Goal: Information Seeking & Learning: Check status

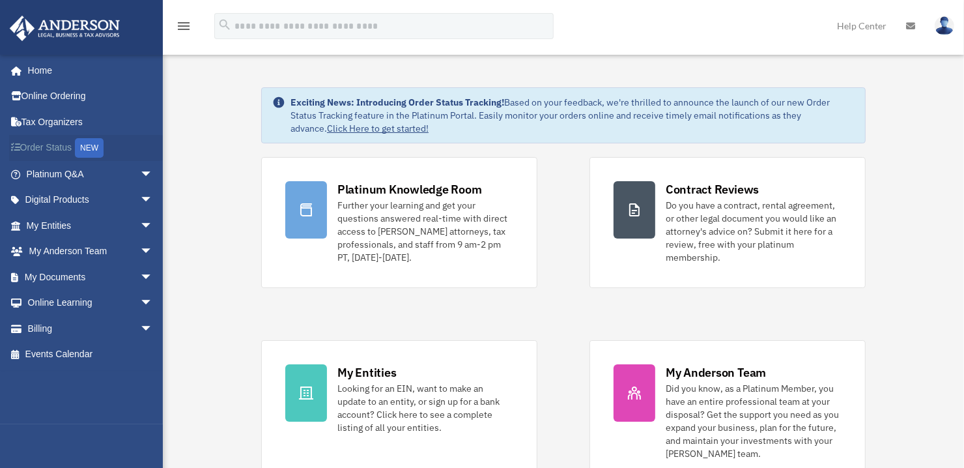
click at [56, 149] on link "Order Status NEW" at bounding box center [91, 148] width 164 height 27
click at [140, 199] on span "arrow_drop_down" at bounding box center [153, 200] width 26 height 27
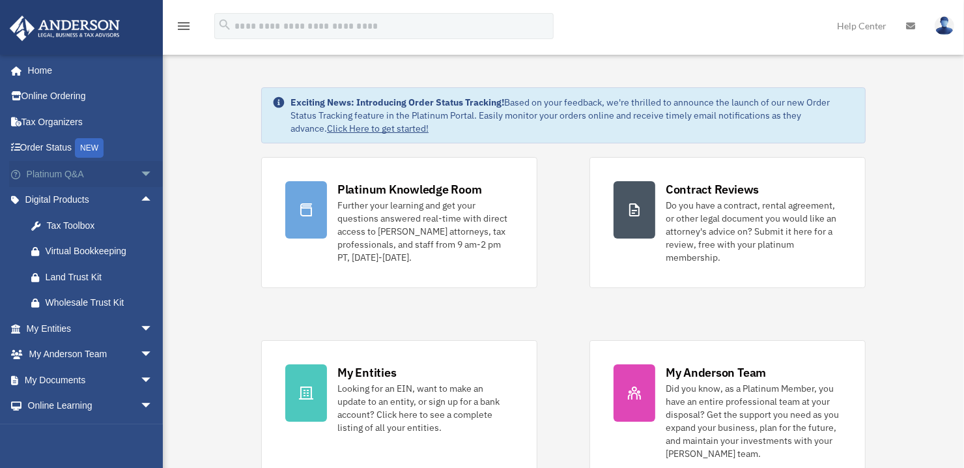
click at [140, 176] on span "arrow_drop_down" at bounding box center [153, 174] width 26 height 27
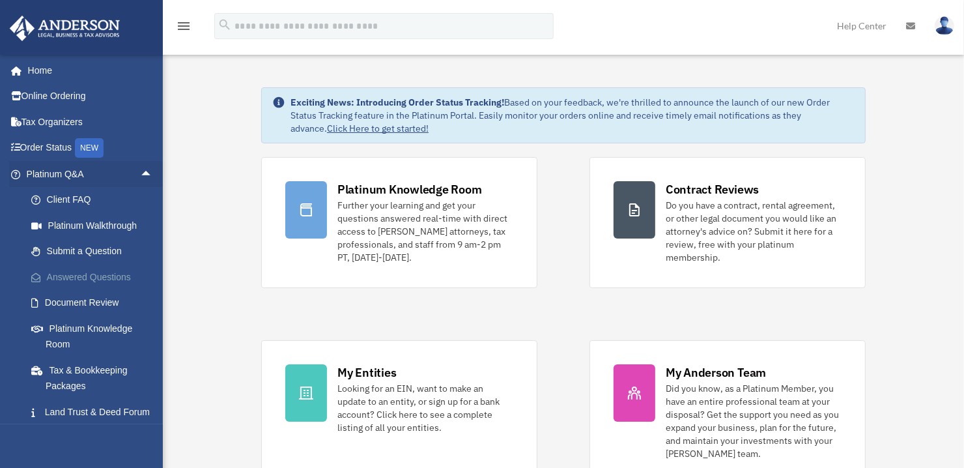
click at [96, 276] on link "Answered Questions" at bounding box center [95, 277] width 154 height 26
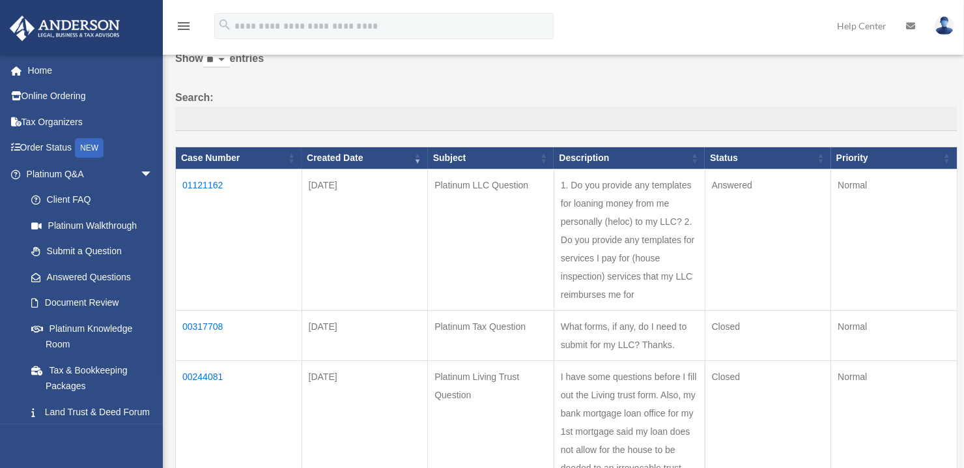
scroll to position [65, 0]
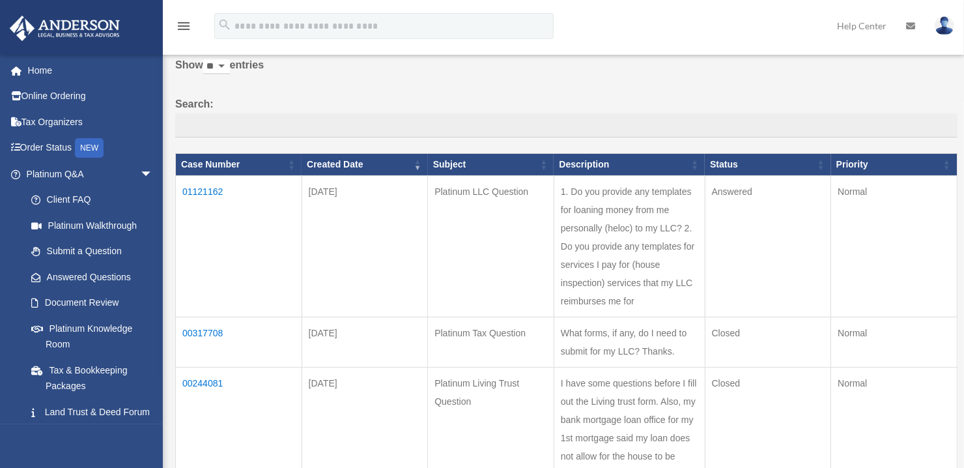
click at [209, 190] on td "01121162" at bounding box center [239, 245] width 126 height 141
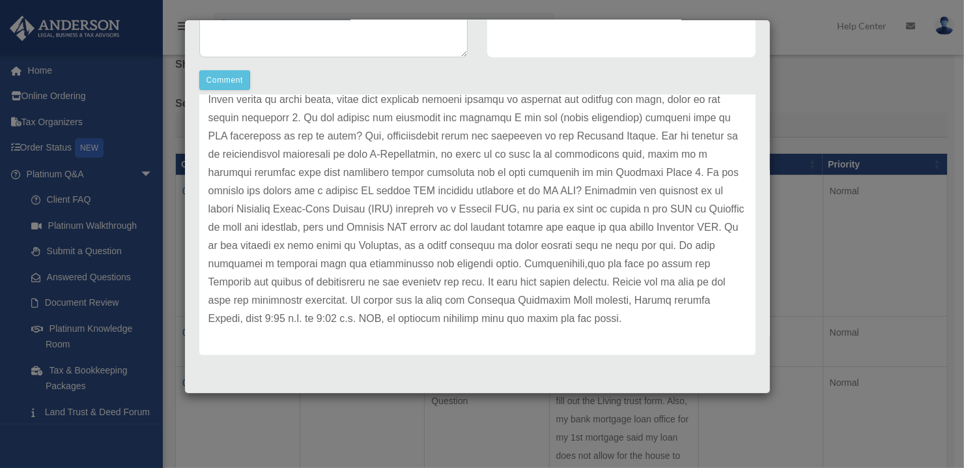
scroll to position [145, 0]
click at [478, 323] on p at bounding box center [477, 182] width 538 height 292
click at [817, 99] on div "Case Detail × Platinum LLC Question Case Number 01121162 Created Date [DATE] St…" at bounding box center [482, 234] width 964 height 468
